Goal: Task Accomplishment & Management: Manage account settings

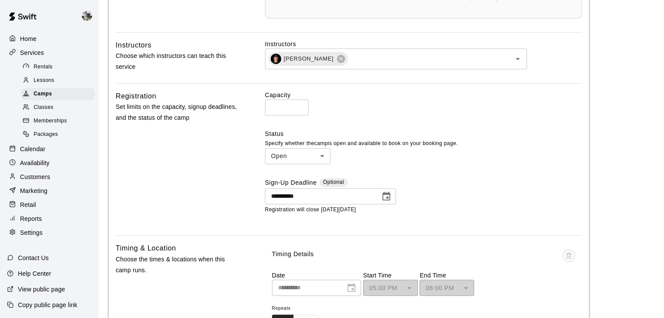
scroll to position [401, 0]
click at [67, 98] on div "Camps" at bounding box center [58, 94] width 74 height 12
